Goal: Information Seeking & Learning: Compare options

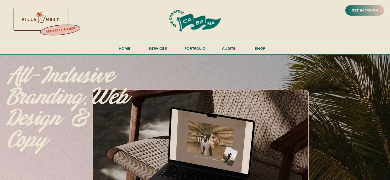
click at [48, 24] on div at bounding box center [40, 18] width 110 height 47
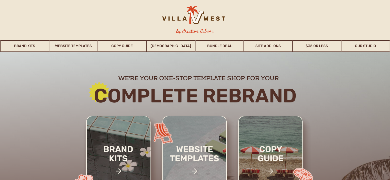
scroll to position [54, 0]
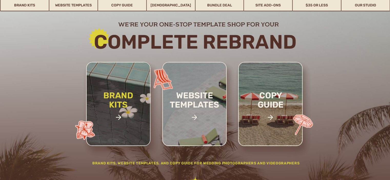
click at [115, 114] on h2 "brand kits" at bounding box center [118, 109] width 43 height 36
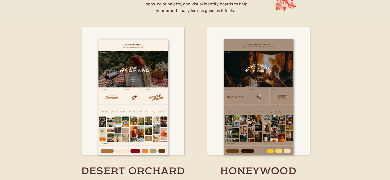
scroll to position [898, 0]
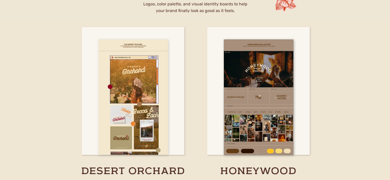
click at [140, 95] on div at bounding box center [134, 97] width 70 height 115
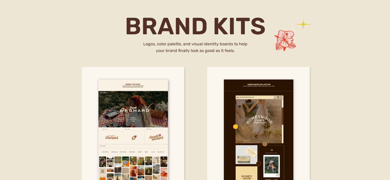
scroll to position [858, 0]
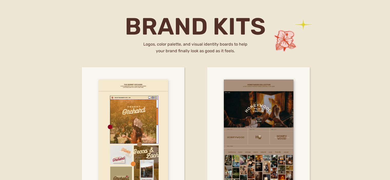
click at [160, 95] on div at bounding box center [134, 137] width 70 height 115
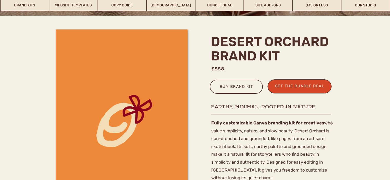
scroll to position [129, 0]
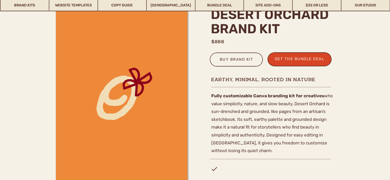
scroll to position [157, 0]
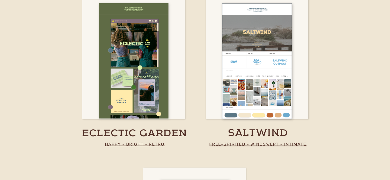
scroll to position [1113, 0]
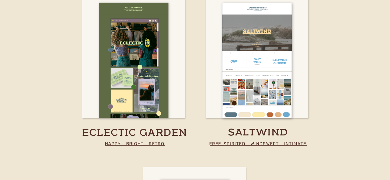
click at [149, 59] on div at bounding box center [134, 60] width 70 height 115
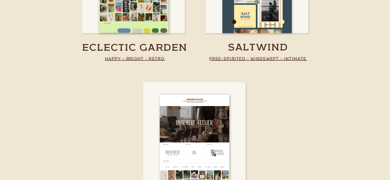
scroll to position [1140, 0]
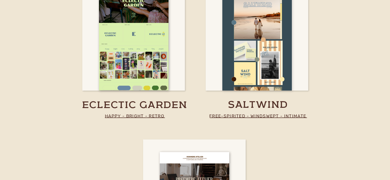
click at [261, 52] on div at bounding box center [257, 32] width 70 height 115
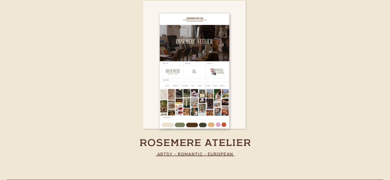
scroll to position [1279, 0]
click at [204, 98] on div at bounding box center [195, 71] width 70 height 115
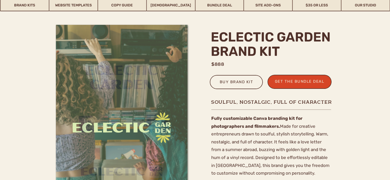
scroll to position [149, 0]
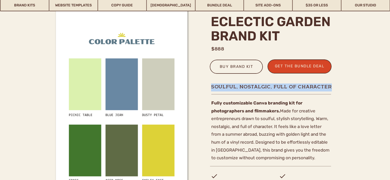
drag, startPoint x: 211, startPoint y: 86, endPoint x: 330, endPoint y: 86, distance: 119.1
click at [330, 86] on h1 "soulful, nostalgic, full of character" at bounding box center [272, 87] width 122 height 6
copy h1 "soulful, nostalgic, full of character"
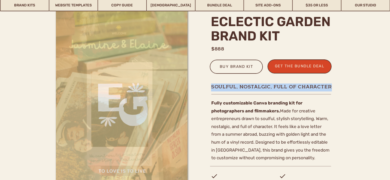
scroll to position [163, 0]
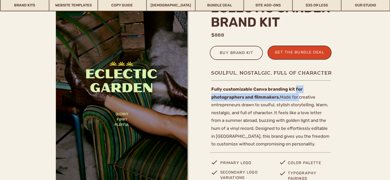
drag, startPoint x: 295, startPoint y: 88, endPoint x: 298, endPoint y: 100, distance: 13.2
click at [298, 100] on p "Fully customizable Canva branding kit for photographers and filmmakers. Made fo…" at bounding box center [271, 114] width 120 height 58
click at [281, 96] on p "Fully customizable Canva branding kit for photographers and filmmakers. Made fo…" at bounding box center [271, 114] width 120 height 58
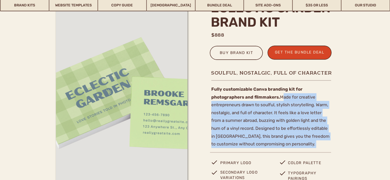
drag, startPoint x: 281, startPoint y: 96, endPoint x: 292, endPoint y: 142, distance: 47.4
click at [292, 142] on p "Fully customizable Canva branding kit for photographers and filmmakers. Made fo…" at bounding box center [271, 114] width 120 height 58
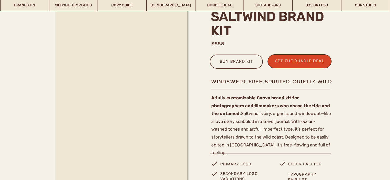
scroll to position [156, 0]
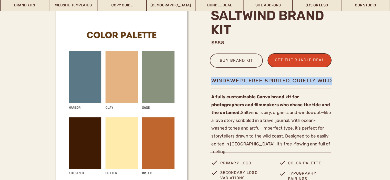
drag, startPoint x: 213, startPoint y: 80, endPoint x: 330, endPoint y: 81, distance: 117.5
click at [330, 81] on h1 "Windswept, free-spirited, quietly wild" at bounding box center [272, 80] width 122 height 6
copy h1 "Windswept, free-spirited, quietly wild"
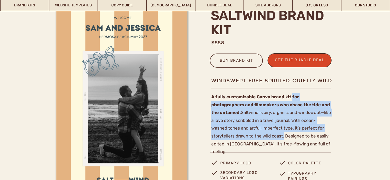
drag, startPoint x: 291, startPoint y: 95, endPoint x: 240, endPoint y: 136, distance: 65.7
click at [240, 136] on p "A fully customizable Canva brand kit for photographers and filmmakers who chase…" at bounding box center [271, 122] width 120 height 58
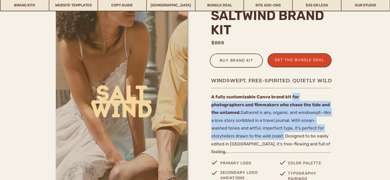
copy p "for photographers and filmmakers who chase the tide and the untamed. Saltwind i…"
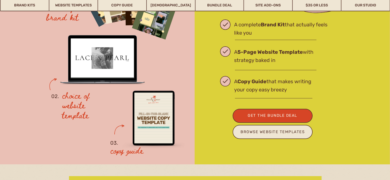
scroll to position [1500, 0]
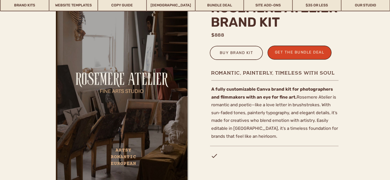
scroll to position [164, 0]
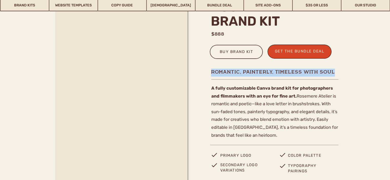
drag, startPoint x: 212, startPoint y: 72, endPoint x: 334, endPoint y: 73, distance: 121.6
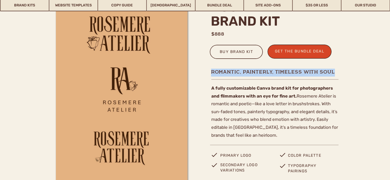
click at [334, 73] on h1 "Romantic, painterly, timeless with soul" at bounding box center [275, 72] width 128 height 6
copy h1 "Romantic, painterly, timeless with soul"
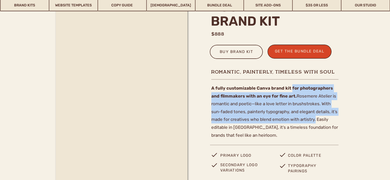
drag, startPoint x: 291, startPoint y: 86, endPoint x: 315, endPoint y: 120, distance: 41.9
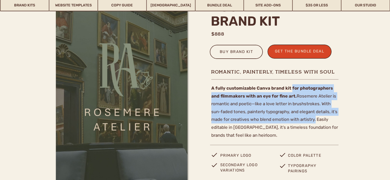
click at [315, 120] on p "A fully customizable Canva brand kit for photographers and filmmakers with an e…" at bounding box center [274, 113] width 127 height 58
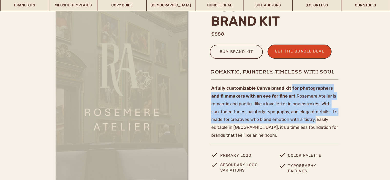
copy p "for photographers and filmmakers with an eye for fine art. [PERSON_NAME] Atelie…"
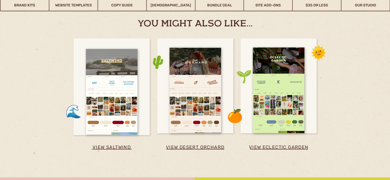
scroll to position [1260, 0]
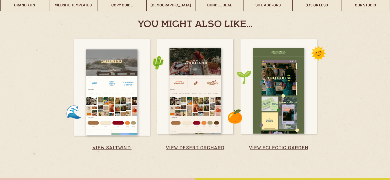
click at [300, 94] on div at bounding box center [279, 91] width 52 height 86
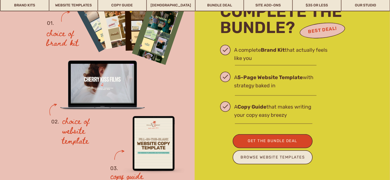
scroll to position [1473, 0]
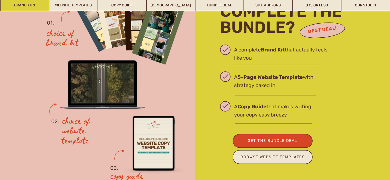
click at [33, 6] on link "Brand Kits" at bounding box center [25, 5] width 48 height 12
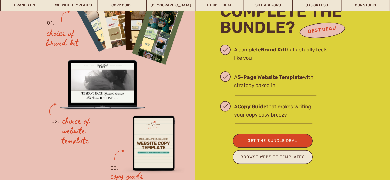
scroll to position [1376, 0]
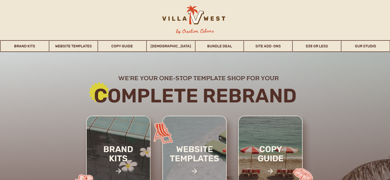
click at [200, 18] on div at bounding box center [193, 18] width 81 height 24
